Goal: Task Accomplishment & Management: Complete application form

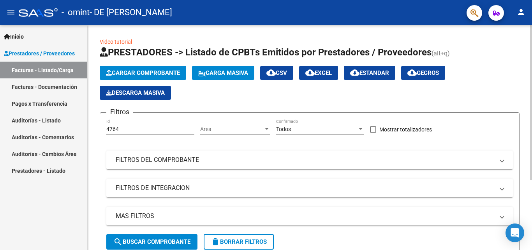
click at [166, 69] on button "Cargar Comprobante" at bounding box center [143, 73] width 86 height 14
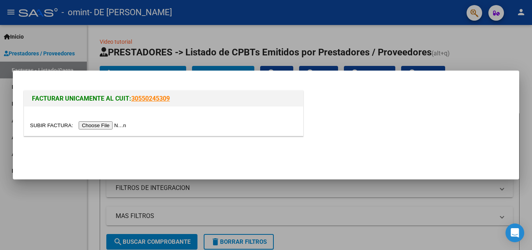
click at [125, 123] on input "file" at bounding box center [79, 125] width 99 height 8
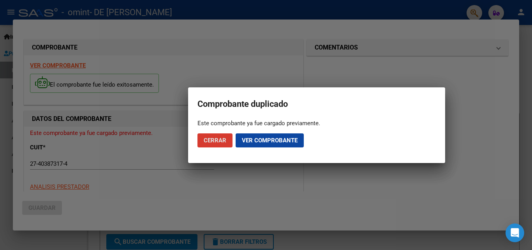
click at [225, 138] on span "Cerrar" at bounding box center [215, 140] width 23 height 7
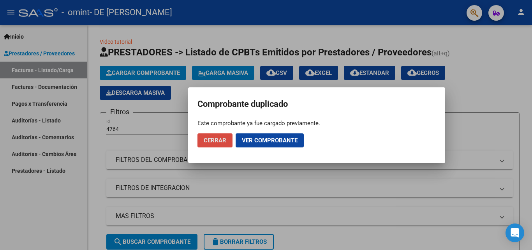
click at [221, 143] on span "Cerrar" at bounding box center [215, 140] width 23 height 7
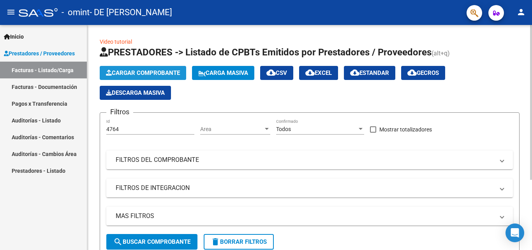
click at [160, 74] on span "Cargar Comprobante" at bounding box center [143, 72] width 74 height 7
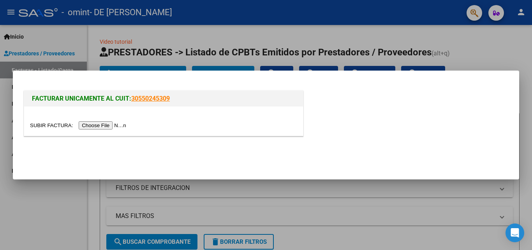
click at [107, 126] on input "file" at bounding box center [79, 125] width 99 height 8
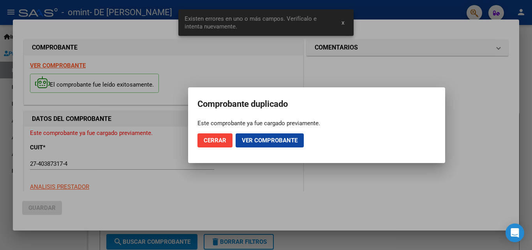
scroll to position [195, 0]
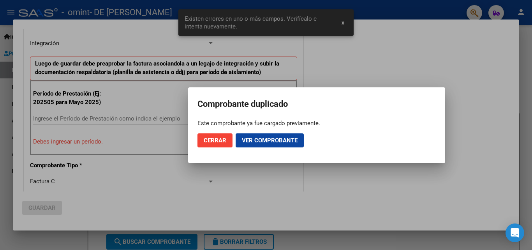
click at [239, 126] on div "Este comprobante ya fue cargado previamente." at bounding box center [316, 123] width 238 height 8
click at [254, 142] on span "Ver comprobante" at bounding box center [270, 140] width 56 height 7
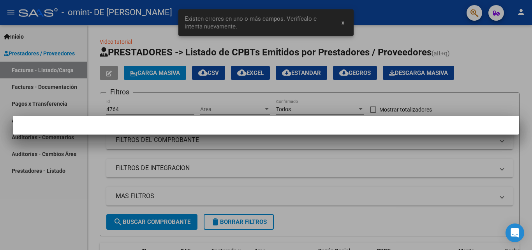
scroll to position [0, 0]
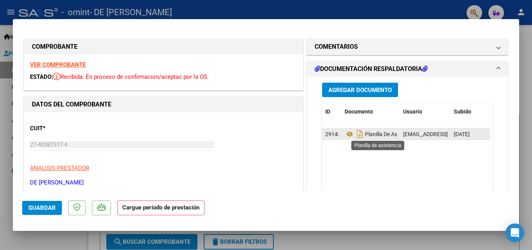
click at [388, 132] on span "Planilla De Asistencia" at bounding box center [380, 134] width 71 height 6
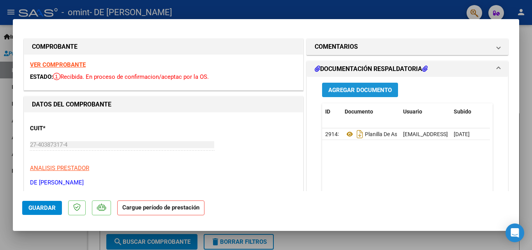
click at [379, 92] on span "Agregar Documento" at bounding box center [359, 89] width 63 height 7
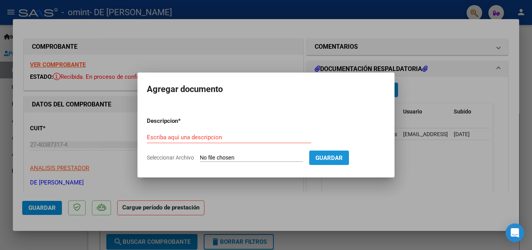
click at [329, 158] on span "Guardar" at bounding box center [328, 157] width 27 height 7
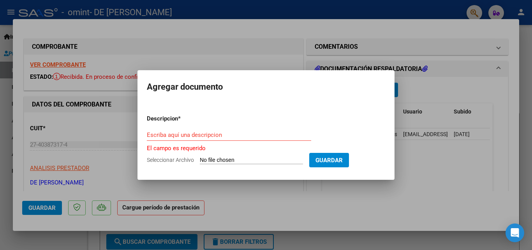
click at [316, 85] on h2 "Agregar documento" at bounding box center [266, 86] width 238 height 15
click at [362, 53] on div at bounding box center [266, 125] width 532 height 250
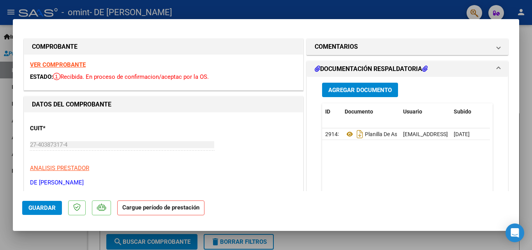
click at [407, 68] on h1 "DOCUMENTACIÓN RESPALDATORIA" at bounding box center [371, 68] width 113 height 9
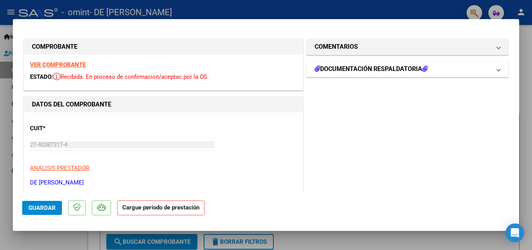
click at [407, 68] on h1 "DOCUMENTACIÓN RESPALDATORIA" at bounding box center [371, 68] width 113 height 9
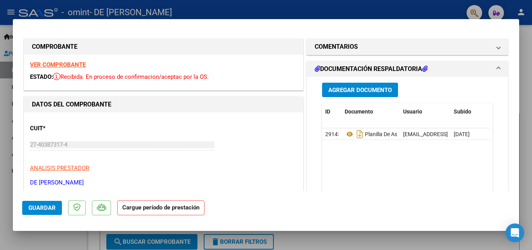
click at [146, 209] on strong "Cargue período de prestación" at bounding box center [160, 207] width 87 height 15
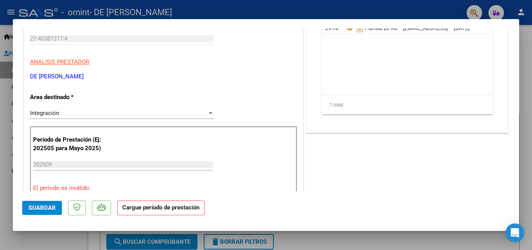
scroll to position [120, 0]
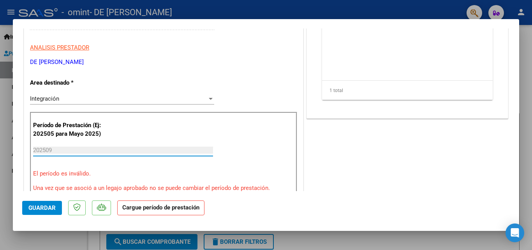
click at [99, 150] on input "202509" at bounding box center [123, 149] width 180 height 7
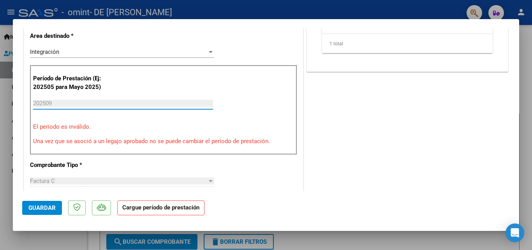
scroll to position [0, 0]
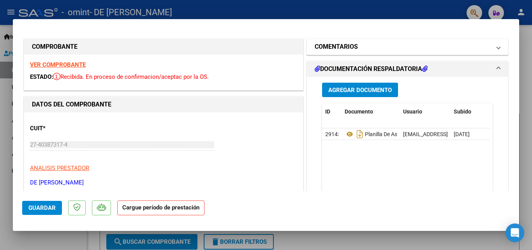
click at [384, 43] on mat-panel-title "COMENTARIOS" at bounding box center [403, 46] width 176 height 9
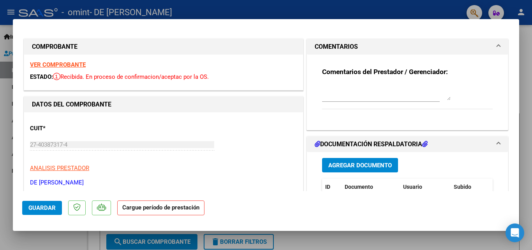
click at [367, 96] on textarea at bounding box center [386, 93] width 129 height 16
click at [398, 53] on mat-expansion-panel-header "COMENTARIOS" at bounding box center [407, 47] width 201 height 16
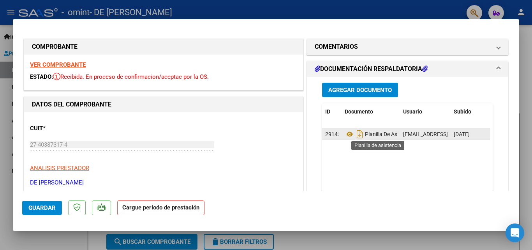
click at [367, 132] on span "Planilla De Asistencia" at bounding box center [380, 134] width 71 height 6
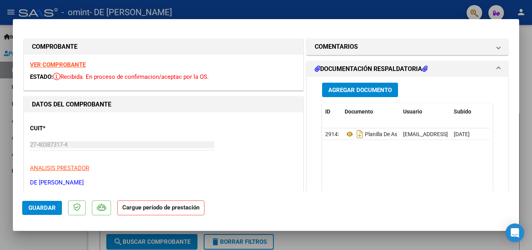
click at [162, 210] on strong "Cargue período de prestación" at bounding box center [160, 207] width 87 height 15
click at [51, 209] on span "Guardar" at bounding box center [41, 207] width 27 height 7
click at [373, 88] on span "Agregar Documento" at bounding box center [359, 89] width 63 height 7
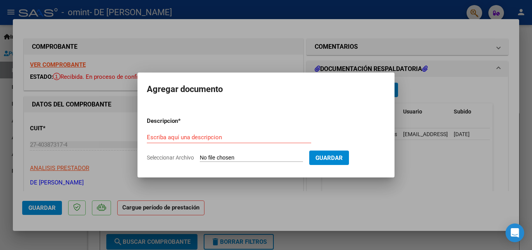
click at [416, 55] on div at bounding box center [266, 125] width 532 height 250
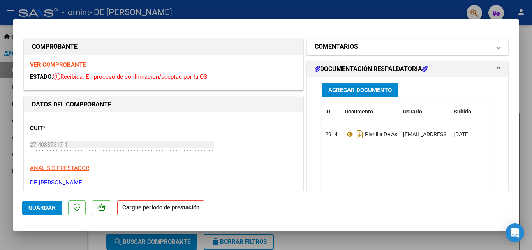
click at [435, 47] on mat-panel-title "COMENTARIOS" at bounding box center [403, 46] width 176 height 9
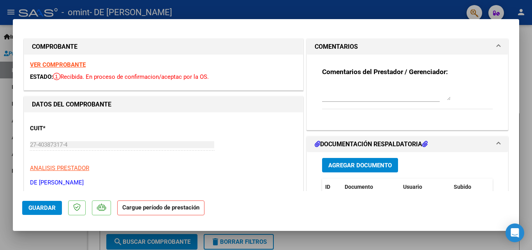
click at [529, 47] on div at bounding box center [266, 125] width 532 height 250
type input "$ 0,00"
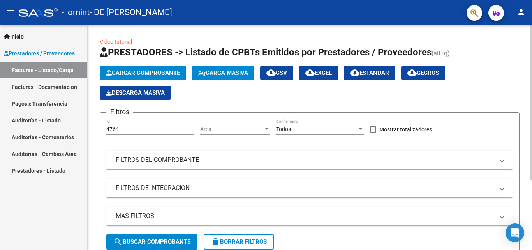
click at [176, 245] on button "search Buscar Comprobante" at bounding box center [151, 242] width 91 height 16
click at [161, 132] on div "4764 Id" at bounding box center [150, 127] width 88 height 16
click at [169, 127] on input "4764" at bounding box center [150, 129] width 88 height 7
click at [285, 129] on span "Todos" at bounding box center [283, 129] width 15 height 6
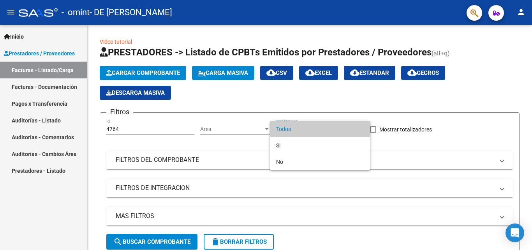
click at [287, 129] on span "Todos" at bounding box center [320, 129] width 88 height 16
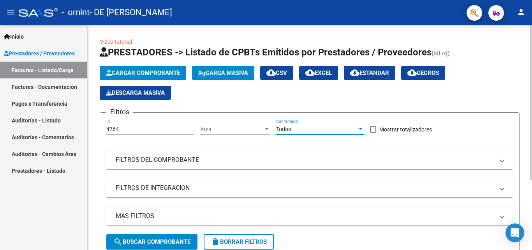
click at [173, 244] on span "search Buscar Comprobante" at bounding box center [151, 241] width 77 height 7
click at [47, 85] on link "Facturas - Documentación" at bounding box center [43, 86] width 87 height 17
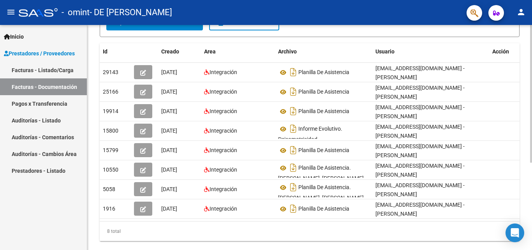
scroll to position [130, 0]
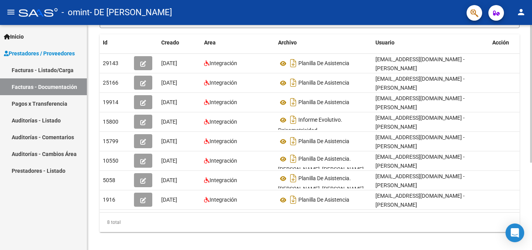
click at [530, 109] on div at bounding box center [531, 175] width 2 height 137
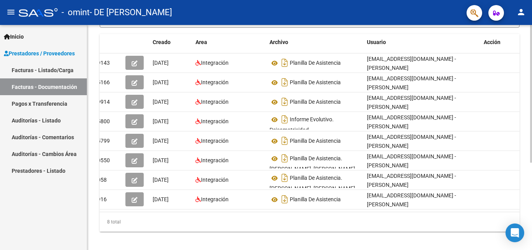
scroll to position [0, 0]
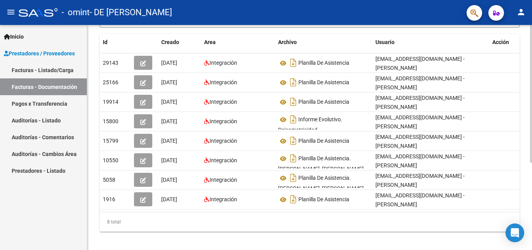
click at [523, 52] on div "PRESTADORES -> Comprobantes - Documentación Respaldatoria cloud_download Export…" at bounding box center [309, 75] width 445 height 361
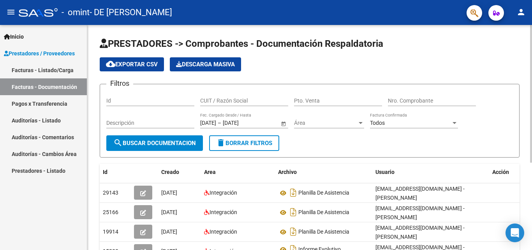
click at [532, 36] on div at bounding box center [531, 137] width 2 height 225
click at [532, 36] on div at bounding box center [531, 93] width 2 height 137
click at [531, 21] on div "menu - omint - DE [PERSON_NAME] person Inicio Instructivos Contacto OS Prestado…" at bounding box center [266, 125] width 532 height 250
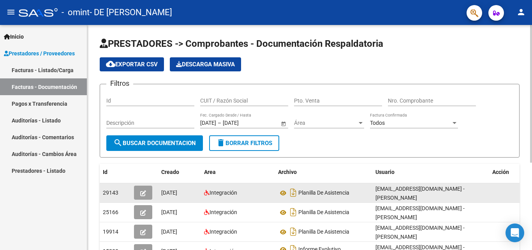
click at [144, 195] on icon "button" at bounding box center [143, 193] width 6 height 6
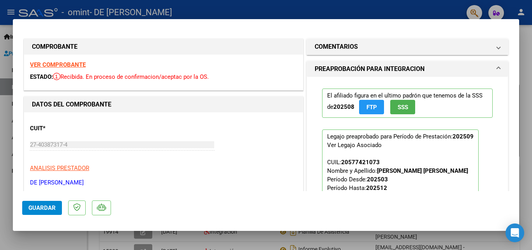
click at [242, 159] on div "CUIT * 27-40387317-4 Ingresar CUIT ANALISIS PRESTADOR DE [PERSON_NAME] ARCA Pad…" at bounding box center [163, 152] width 267 height 69
click at [454, 15] on div at bounding box center [266, 125] width 532 height 250
type input "$ 0,00"
